Goal: Task Accomplishment & Management: Manage account settings

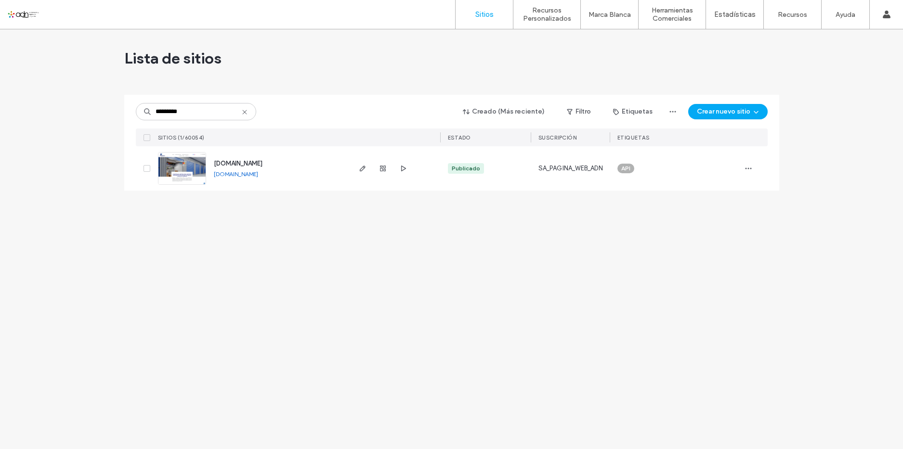
type input "*********"
click at [360, 161] on div at bounding box center [383, 168] width 52 height 44
click at [362, 166] on icon "button" at bounding box center [363, 169] width 8 height 8
